Goal: Task Accomplishment & Management: Manage account settings

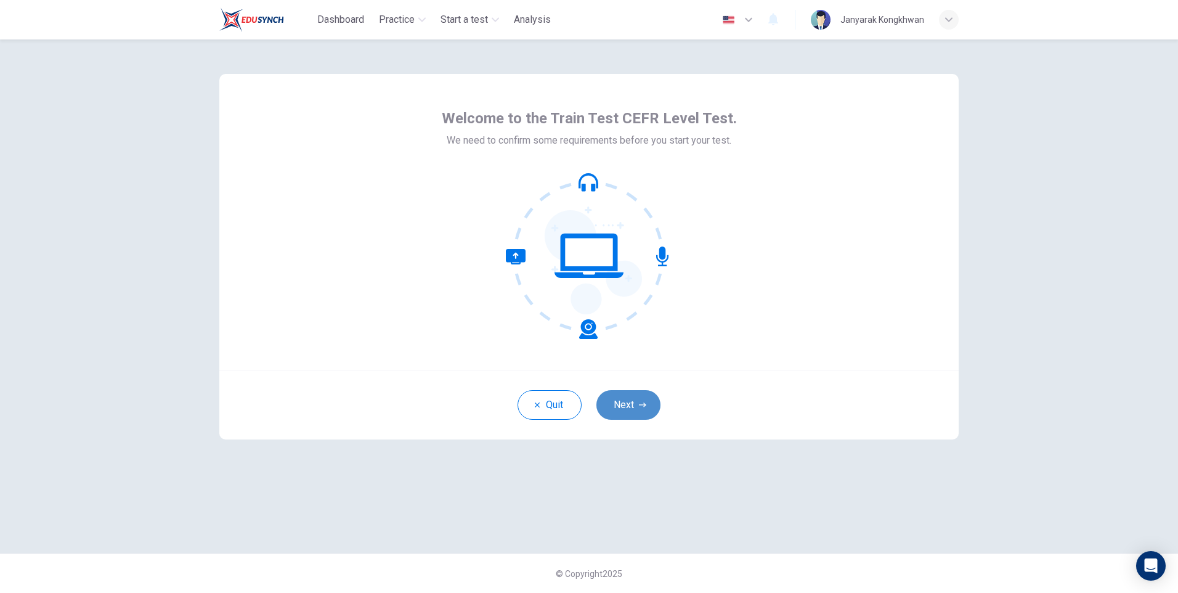
click at [631, 402] on button "Next" at bounding box center [629, 405] width 64 height 30
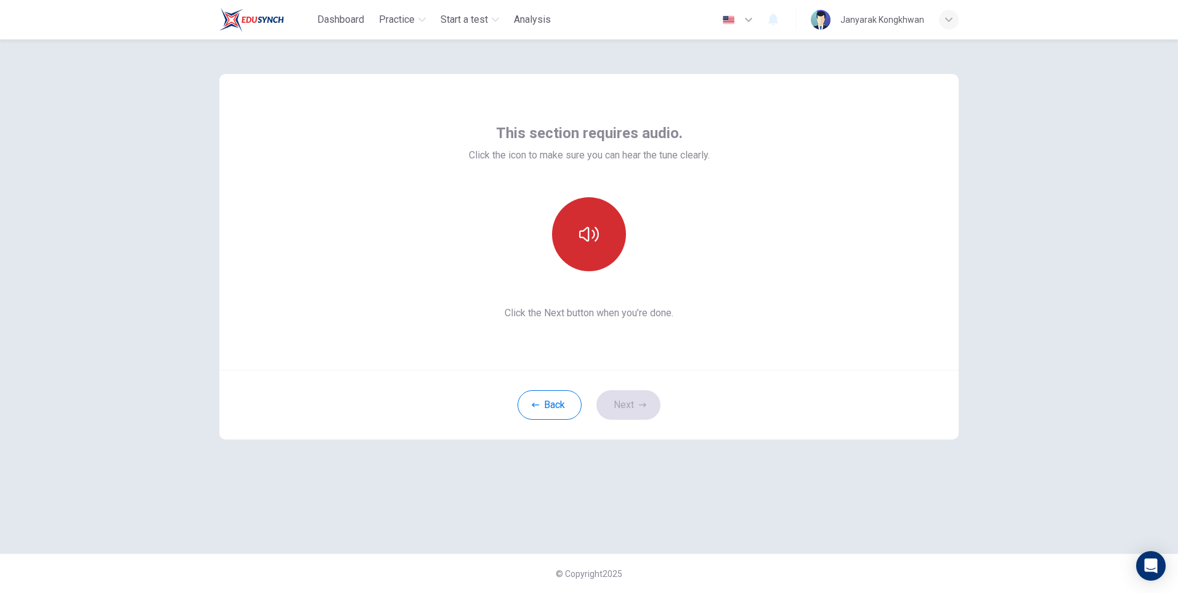
click at [587, 207] on button "button" at bounding box center [589, 234] width 74 height 74
click at [598, 229] on icon "button" at bounding box center [589, 234] width 20 height 20
click at [641, 398] on button "Next" at bounding box center [629, 405] width 64 height 30
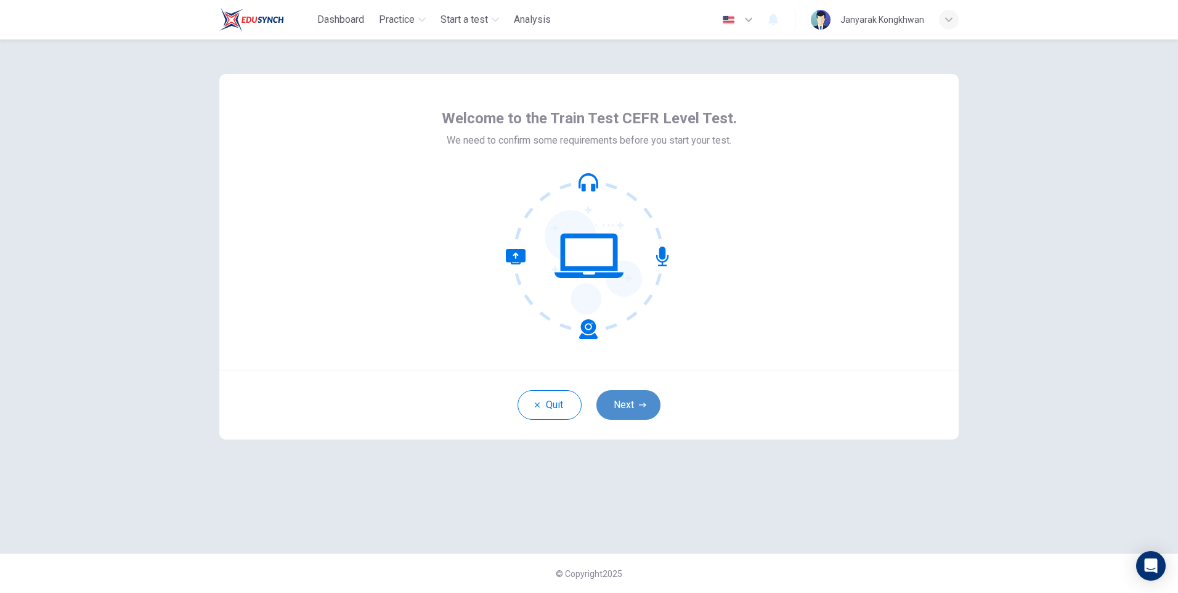
click at [644, 398] on button "Next" at bounding box center [629, 405] width 64 height 30
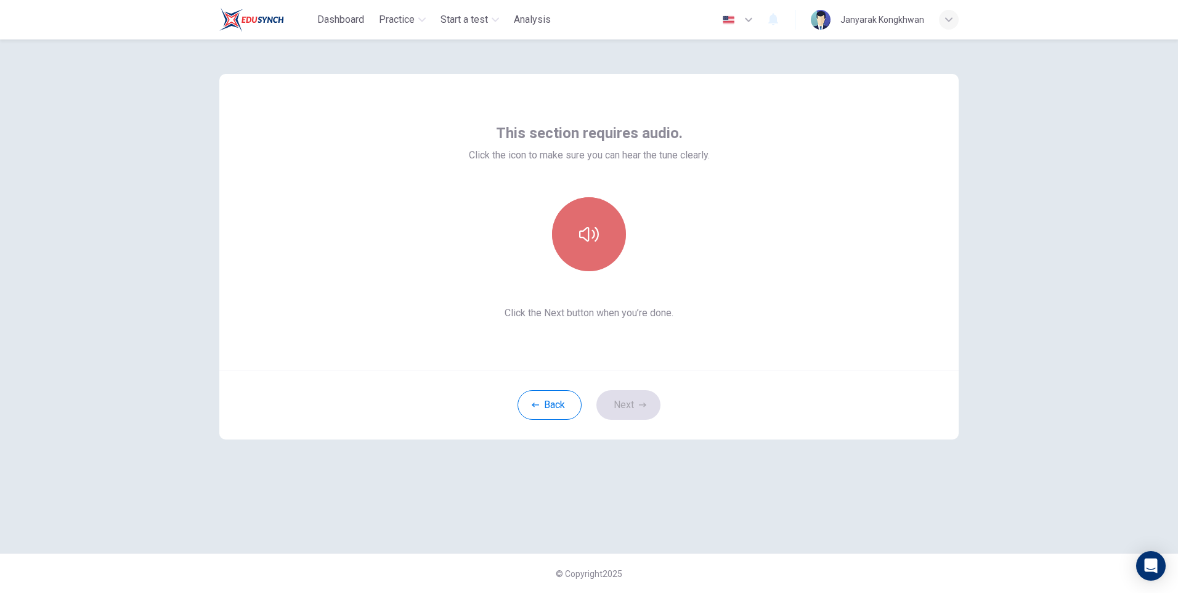
click at [605, 242] on button "button" at bounding box center [589, 234] width 74 height 74
click at [646, 409] on button "Next" at bounding box center [629, 405] width 64 height 30
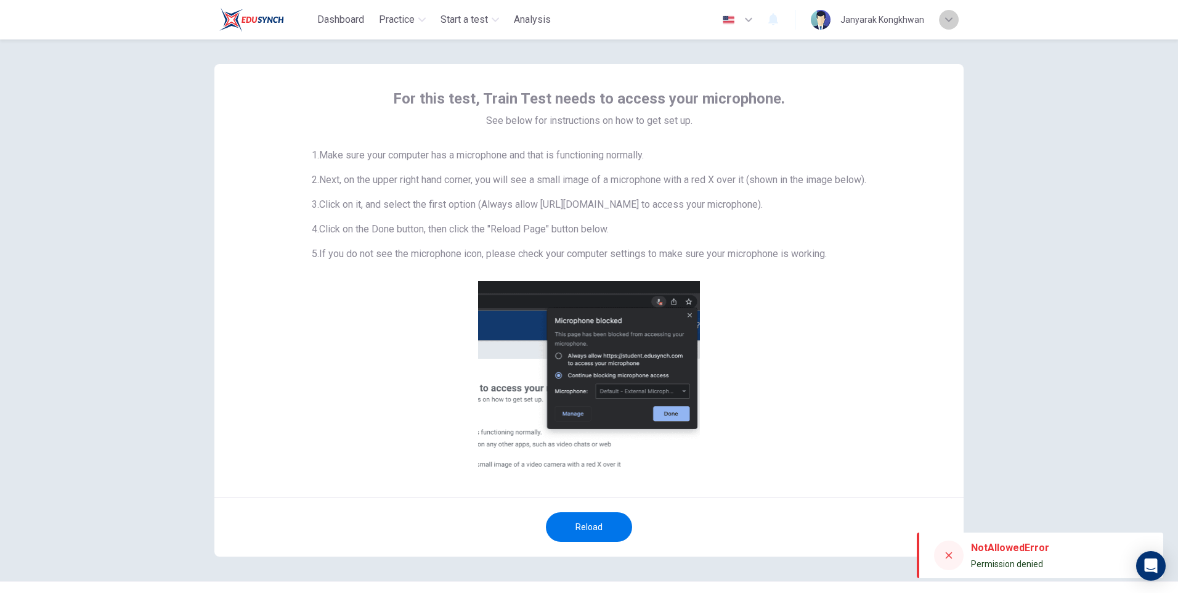
click at [953, 24] on div "button" at bounding box center [949, 20] width 20 height 20
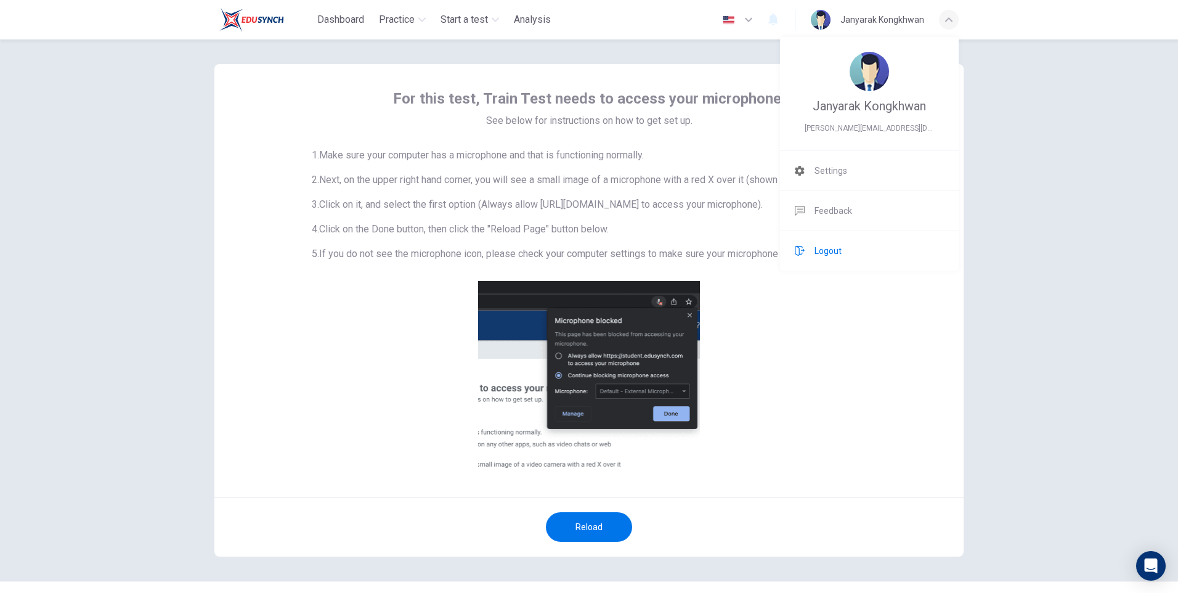
click at [854, 241] on li "Logout" at bounding box center [869, 250] width 179 height 39
